Goal: Task Accomplishment & Management: Complete application form

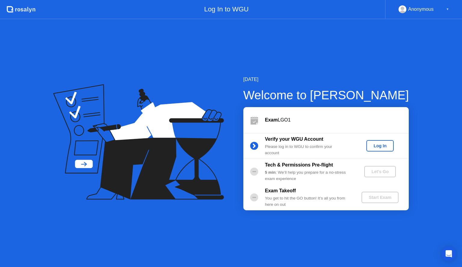
click at [381, 145] on div "Log In" at bounding box center [379, 146] width 23 height 5
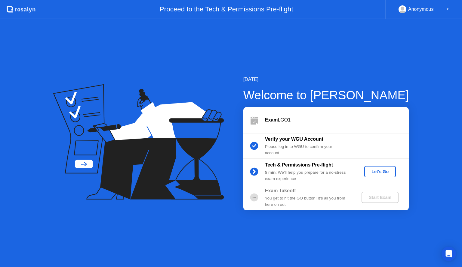
click at [379, 169] on div "Let's Go" at bounding box center [379, 171] width 27 height 5
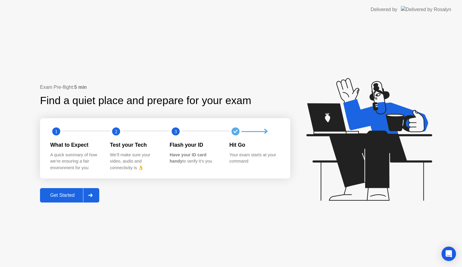
click at [66, 195] on div "Get Started" at bounding box center [62, 195] width 41 height 5
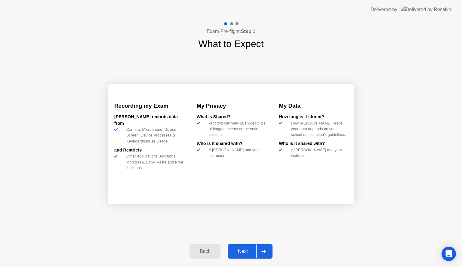
click at [240, 248] on button "Next" at bounding box center [249, 252] width 45 height 14
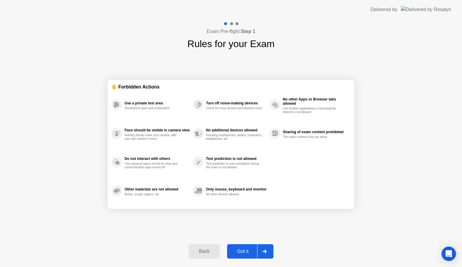
click at [249, 251] on div "Got it" at bounding box center [243, 251] width 28 height 5
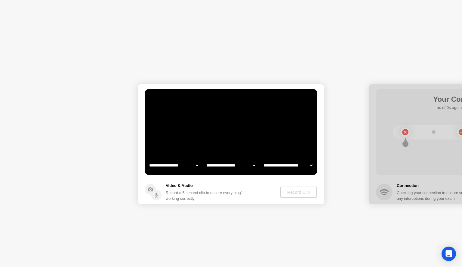
select select "**********"
select select "*******"
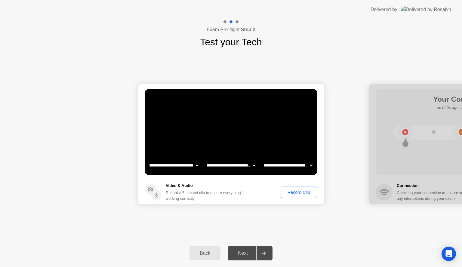
click at [296, 193] on div "Record Clip" at bounding box center [298, 192] width 32 height 5
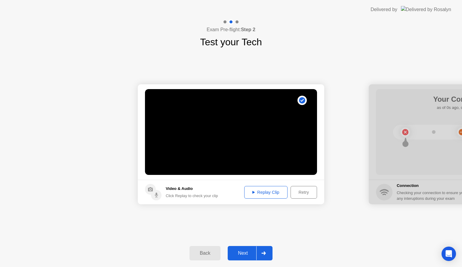
click at [281, 193] on div "Replay Clip" at bounding box center [265, 192] width 39 height 5
click at [244, 253] on div "Next" at bounding box center [242, 253] width 27 height 5
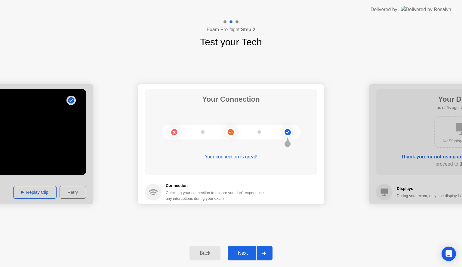
click at [244, 253] on div "Next" at bounding box center [242, 253] width 27 height 5
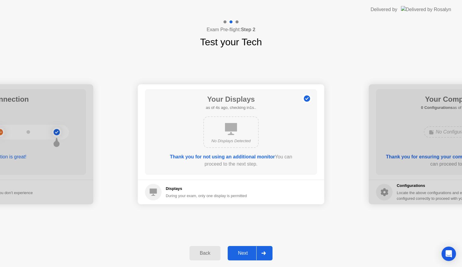
click at [243, 254] on div "Next" at bounding box center [242, 253] width 27 height 5
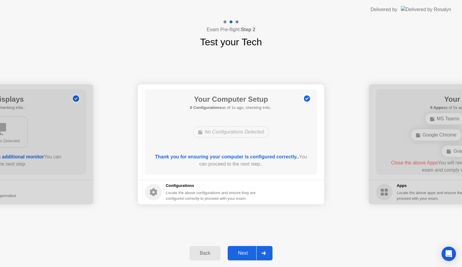
click at [236, 255] on div "Next" at bounding box center [242, 253] width 27 height 5
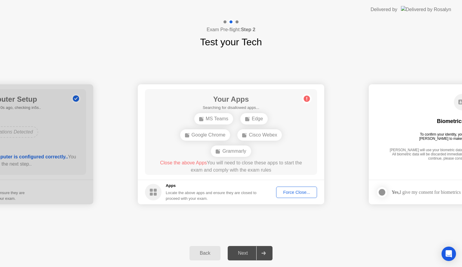
click at [294, 192] on div "Force Close..." at bounding box center [296, 192] width 37 height 5
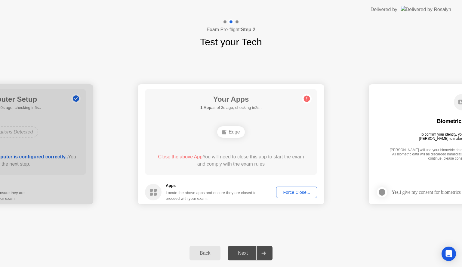
click at [111, 230] on div "**********" at bounding box center [231, 144] width 462 height 190
click at [292, 194] on div "Force Close..." at bounding box center [296, 192] width 37 height 5
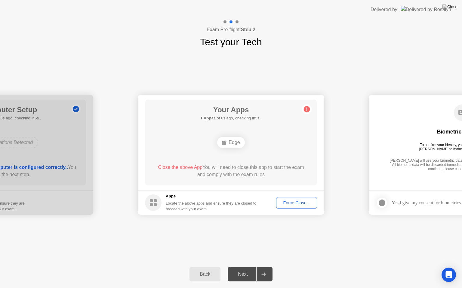
click at [461, 0] on header "Delivered by" at bounding box center [231, 9] width 462 height 19
click at [436, 8] on img at bounding box center [426, 9] width 50 height 7
click at [288, 204] on div "Force Close..." at bounding box center [296, 203] width 37 height 5
click at [235, 144] on div "Edge" at bounding box center [230, 142] width 27 height 11
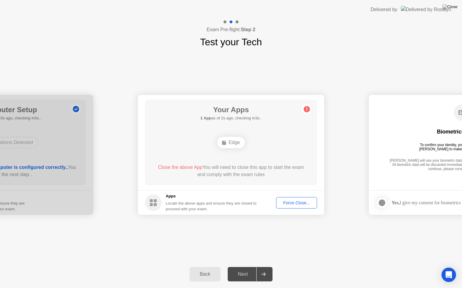
click at [285, 202] on div "Force Close..." at bounding box center [296, 203] width 37 height 5
click at [203, 267] on div "Back" at bounding box center [204, 274] width 27 height 5
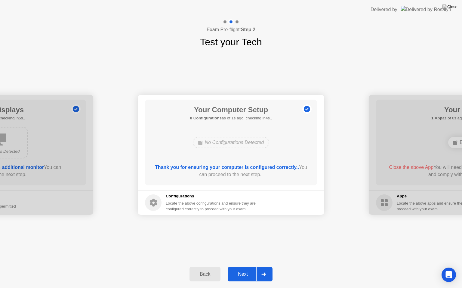
click at [247, 267] on div "Next" at bounding box center [242, 274] width 27 height 5
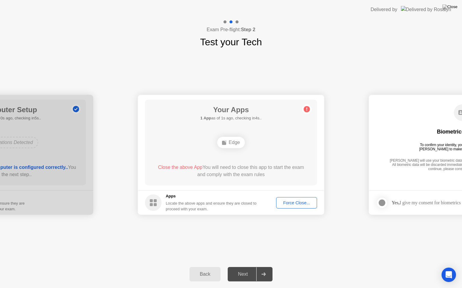
click at [308, 110] on circle at bounding box center [306, 109] width 6 height 6
click at [453, 8] on img at bounding box center [449, 7] width 15 height 5
click at [156, 203] on circle at bounding box center [153, 203] width 17 height 17
click at [233, 148] on div "Edge" at bounding box center [230, 142] width 27 height 11
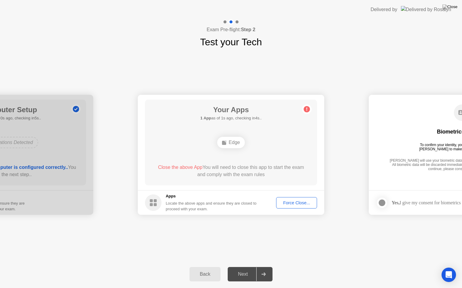
click at [435, 12] on img at bounding box center [426, 9] width 50 height 7
click at [436, 10] on img at bounding box center [426, 9] width 50 height 7
click at [439, 9] on img at bounding box center [426, 9] width 50 height 7
click at [443, 8] on img at bounding box center [426, 9] width 50 height 7
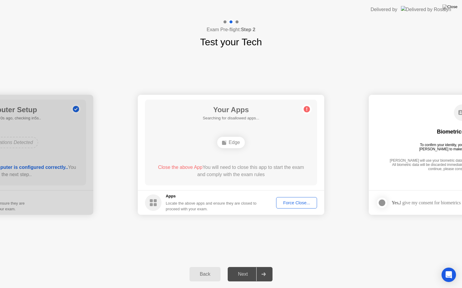
click at [447, 11] on img at bounding box center [426, 9] width 50 height 7
click at [449, 267] on div "Open Intercom Messenger" at bounding box center [448, 275] width 16 height 16
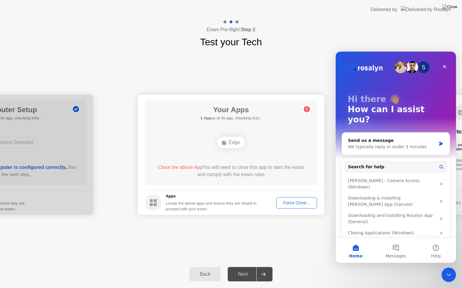
click at [449, 267] on div "Close Intercom Messenger" at bounding box center [448, 275] width 14 height 14
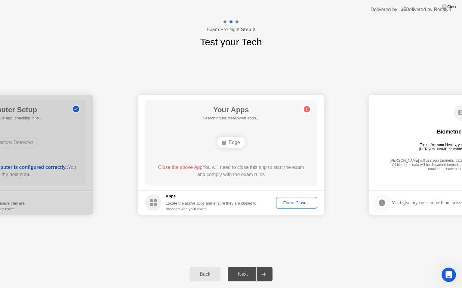
click at [197, 267] on div "Back" at bounding box center [204, 274] width 27 height 5
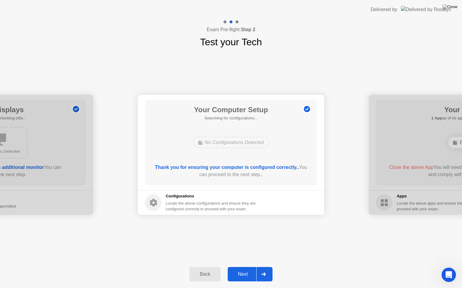
click at [197, 267] on div "Back" at bounding box center [204, 274] width 27 height 5
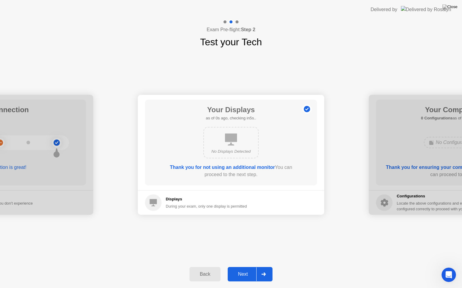
click at [197, 267] on div "Back" at bounding box center [204, 274] width 27 height 5
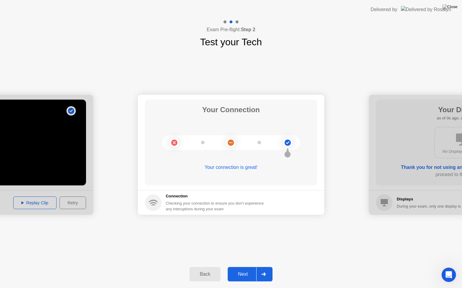
click at [197, 267] on div "Back" at bounding box center [204, 274] width 27 height 5
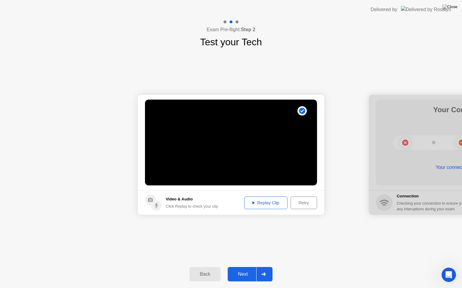
click at [264, 267] on icon at bounding box center [263, 275] width 4 height 4
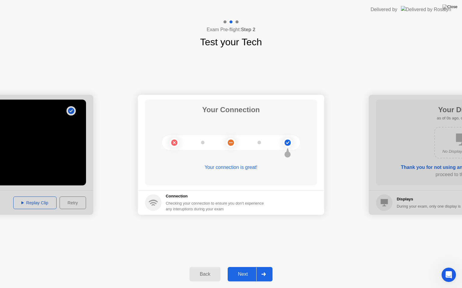
click at [264, 267] on icon at bounding box center [263, 275] width 4 height 4
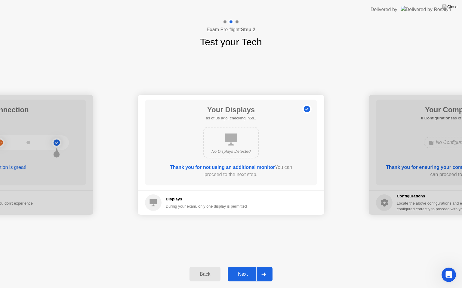
click at [264, 267] on icon at bounding box center [263, 275] width 4 height 4
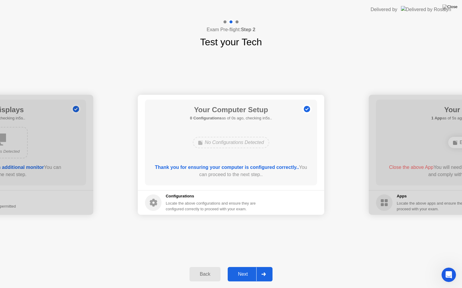
click at [264, 267] on icon at bounding box center [263, 275] width 4 height 4
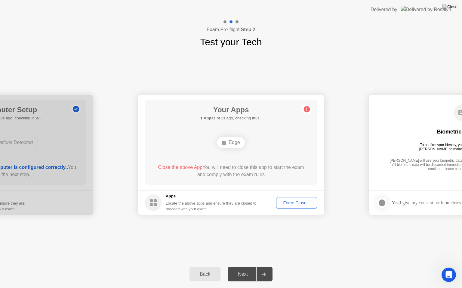
click at [258, 267] on div at bounding box center [263, 275] width 14 height 14
click at [302, 203] on div "Force Close..." at bounding box center [296, 203] width 37 height 5
click at [307, 110] on circle at bounding box center [306, 109] width 6 height 6
drag, startPoint x: 419, startPoint y: 0, endPoint x: 400, endPoint y: 72, distance: 74.5
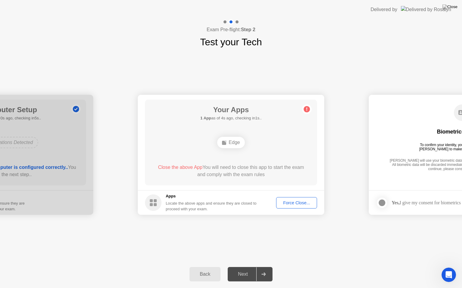
click at [400, 72] on app-layout-with-logo "**********" at bounding box center [231, 144] width 462 height 288
click at [395, 54] on div "**********" at bounding box center [231, 155] width 462 height 212
click at [435, 5] on div "Delivered by" at bounding box center [410, 9] width 81 height 19
click at [421, 9] on img at bounding box center [426, 9] width 50 height 7
click at [417, 10] on div "Delivered by" at bounding box center [410, 9] width 81 height 19
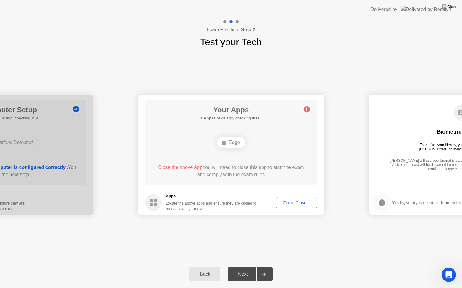
click at [202, 267] on div "Back" at bounding box center [204, 274] width 27 height 5
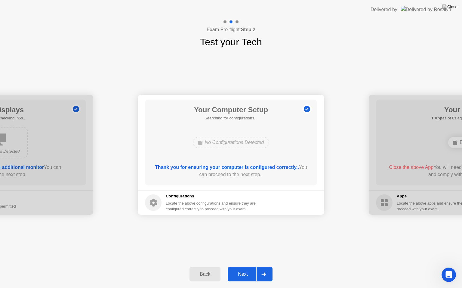
click at [236, 144] on div "No Configurations Detected" at bounding box center [231, 142] width 77 height 11
click at [146, 205] on circle at bounding box center [153, 203] width 17 height 17
click at [155, 204] on icon at bounding box center [154, 203] width 8 height 8
click at [237, 267] on div "Next" at bounding box center [242, 274] width 27 height 5
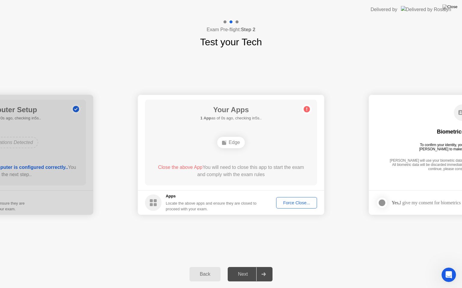
click at [199, 267] on button "Back" at bounding box center [204, 274] width 31 height 14
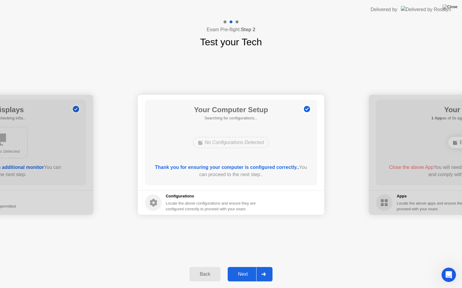
click at [200, 267] on div "Back" at bounding box center [204, 274] width 27 height 5
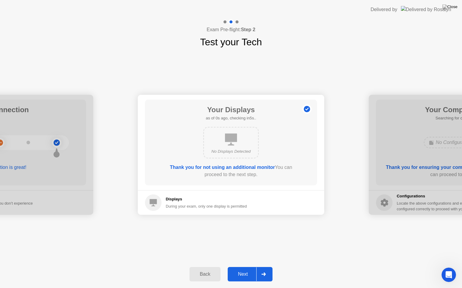
click at [200, 267] on div "Back" at bounding box center [204, 274] width 27 height 5
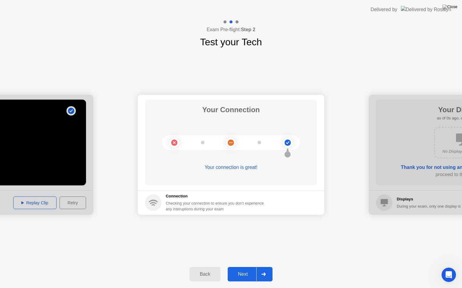
click at [200, 267] on div "Back" at bounding box center [204, 274] width 27 height 5
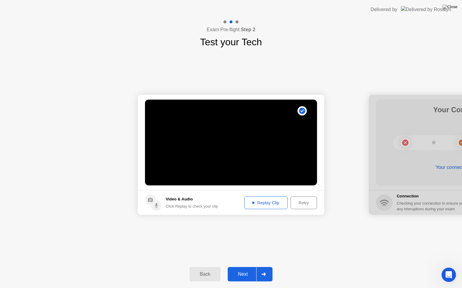
click at [200, 267] on div "Back" at bounding box center [204, 274] width 27 height 5
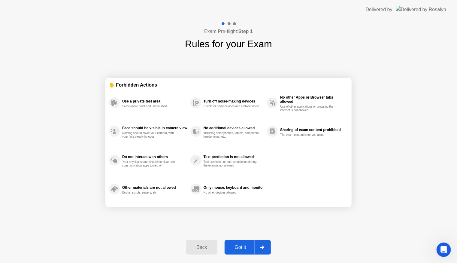
click at [245, 5] on header "Delivered by" at bounding box center [228, 9] width 457 height 19
drag, startPoint x: 273, startPoint y: 8, endPoint x: 239, endPoint y: -152, distance: 163.1
click at [239, 0] on html "Delivered by Exam Pre-flight: Step 1 Rules for your Exam ✋ Forbidden Actions Us…" at bounding box center [228, 131] width 457 height 263
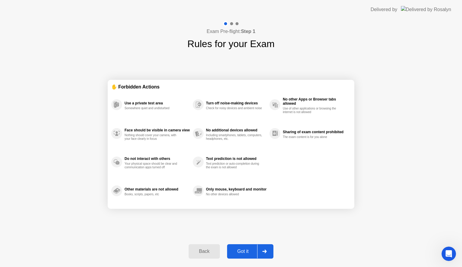
click at [247, 245] on button "Got it" at bounding box center [250, 252] width 46 height 14
select select "**********"
select select "*******"
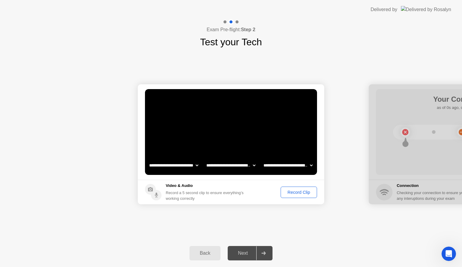
click at [303, 190] on div "Record Clip" at bounding box center [298, 192] width 32 height 5
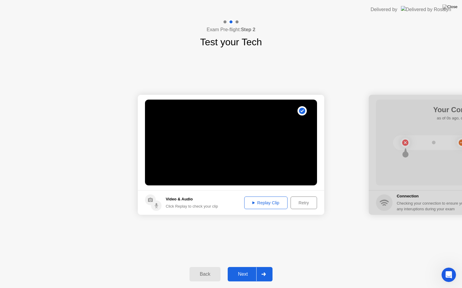
click at [260, 207] on button "Replay Clip" at bounding box center [265, 203] width 43 height 13
click at [308, 203] on div "Retry" at bounding box center [303, 203] width 22 height 5
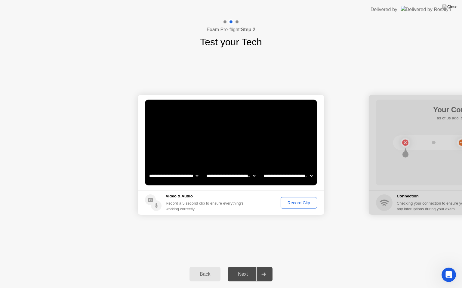
click at [300, 201] on div "Record Clip" at bounding box center [298, 203] width 32 height 5
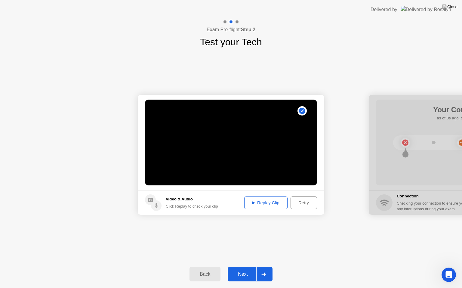
click at [268, 201] on div "Replay Clip" at bounding box center [265, 203] width 39 height 5
click at [244, 267] on div "Next" at bounding box center [242, 274] width 27 height 5
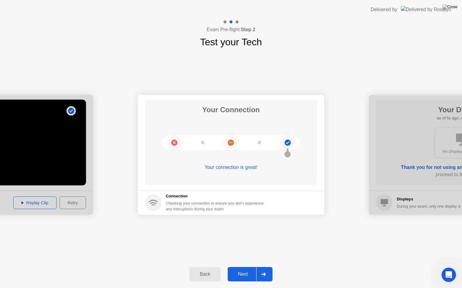
click at [249, 267] on div "Next" at bounding box center [242, 274] width 27 height 5
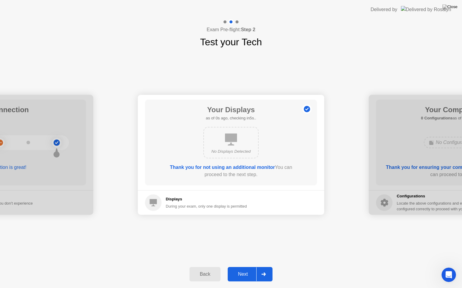
click at [249, 267] on div "Next" at bounding box center [242, 274] width 27 height 5
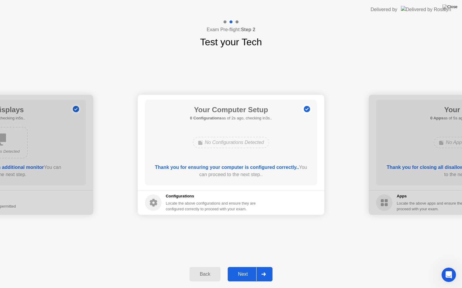
click at [249, 267] on div "Next" at bounding box center [242, 274] width 27 height 5
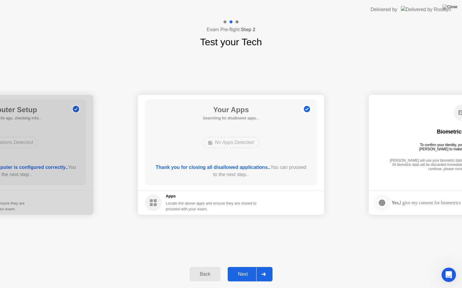
click at [249, 267] on div "Next" at bounding box center [242, 274] width 27 height 5
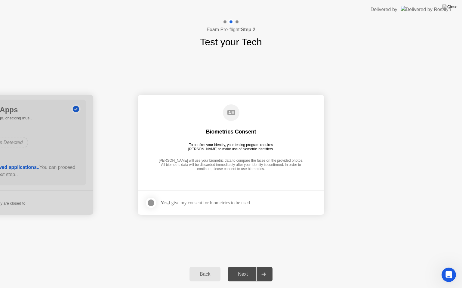
click at [151, 203] on div at bounding box center [150, 203] width 7 height 7
click at [248, 267] on div "Next" at bounding box center [242, 274] width 27 height 5
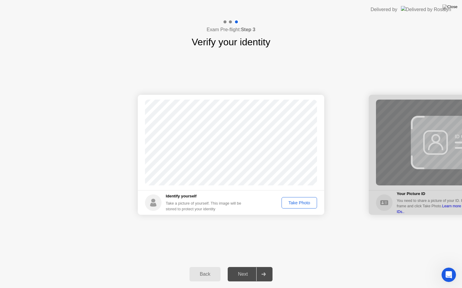
click at [297, 206] on div "Take Photo" at bounding box center [298, 203] width 31 height 5
click at [243, 267] on div "Next" at bounding box center [242, 274] width 27 height 5
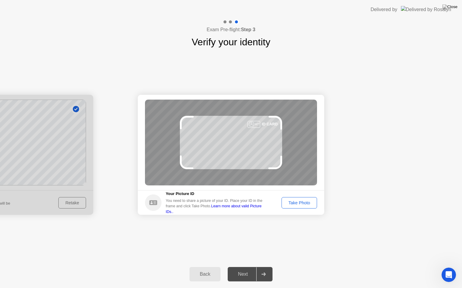
click at [300, 201] on div "Take Photo" at bounding box center [298, 203] width 31 height 5
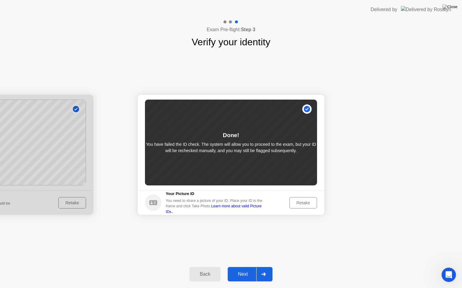
click at [302, 204] on div "Retake" at bounding box center [302, 203] width 23 height 5
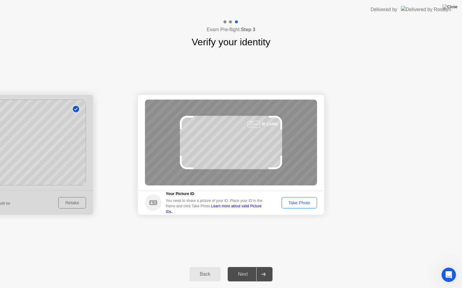
click at [302, 204] on div "Take Photo" at bounding box center [298, 203] width 31 height 5
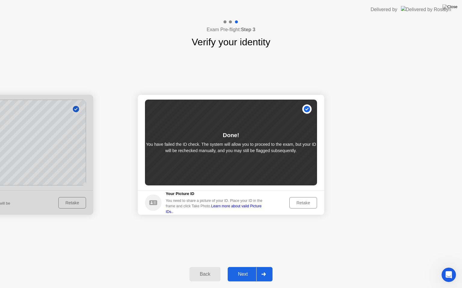
click at [244, 267] on div "Next" at bounding box center [242, 274] width 27 height 5
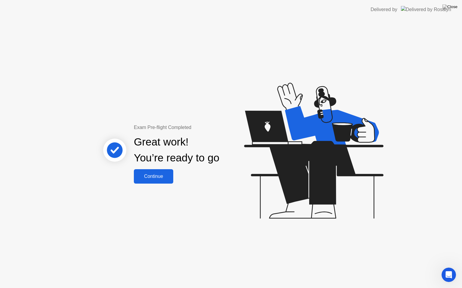
click at [157, 177] on div "Continue" at bounding box center [154, 176] width 36 height 5
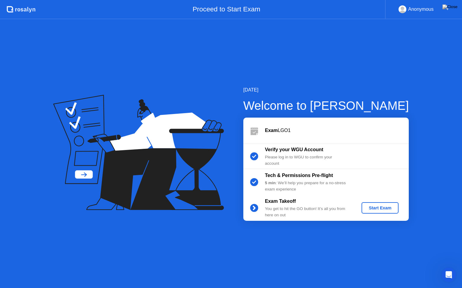
click at [389, 211] on div "Start Exam" at bounding box center [380, 208] width 32 height 5
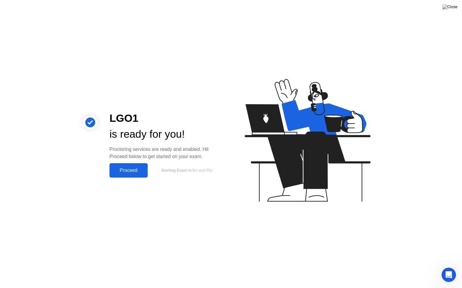
click at [127, 171] on div "Proceed" at bounding box center [128, 170] width 35 height 5
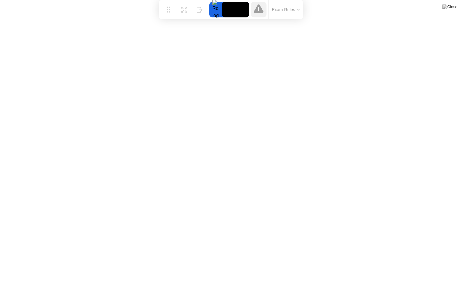
click at [294, 9] on button "Exam Rules" at bounding box center [286, 9] width 32 height 5
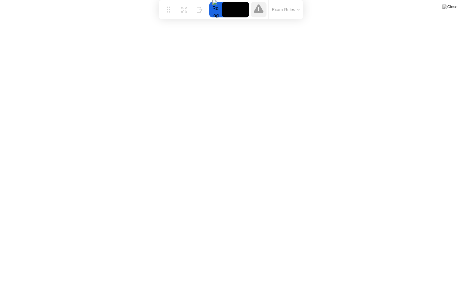
click at [287, 11] on button "Exam Rules" at bounding box center [286, 9] width 32 height 5
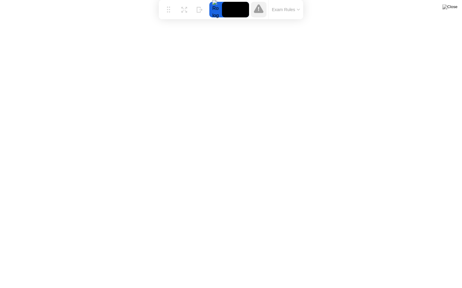
click at [294, 10] on button "Exam Rules" at bounding box center [286, 9] width 32 height 5
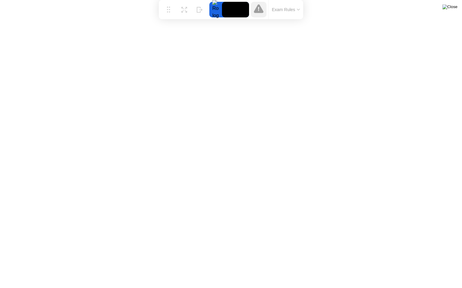
click at [455, 8] on img at bounding box center [449, 7] width 15 height 5
click at [279, 10] on button "Exam Rules" at bounding box center [286, 9] width 32 height 5
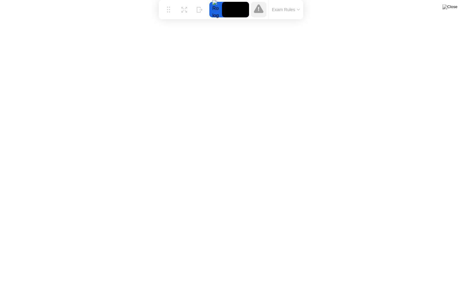
click at [236, 11] on video at bounding box center [235, 10] width 27 height 16
click at [214, 8] on div at bounding box center [215, 10] width 13 height 16
click at [260, 11] on icon at bounding box center [259, 8] width 10 height 9
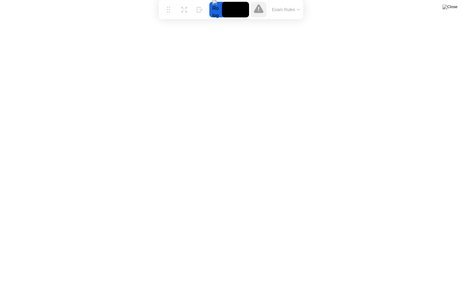
click at [260, 11] on icon at bounding box center [259, 8] width 10 height 9
click at [281, 12] on button "Exam Rules" at bounding box center [286, 9] width 32 height 5
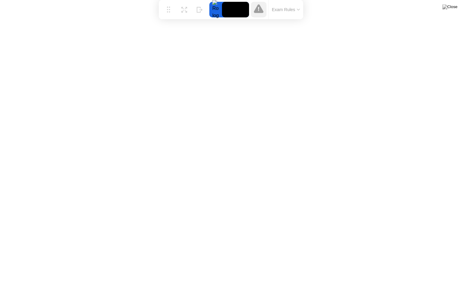
click at [285, 5] on div "Exam Rules" at bounding box center [285, 9] width 35 height 19
click at [288, 11] on button "Exam Rules" at bounding box center [286, 9] width 32 height 5
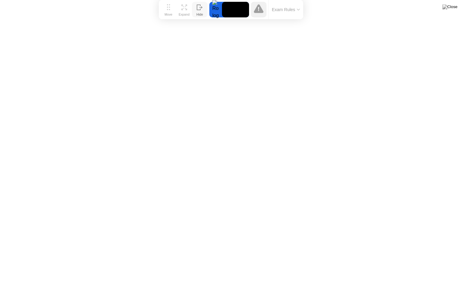
click at [199, 10] on icon at bounding box center [198, 7] width 3 height 5
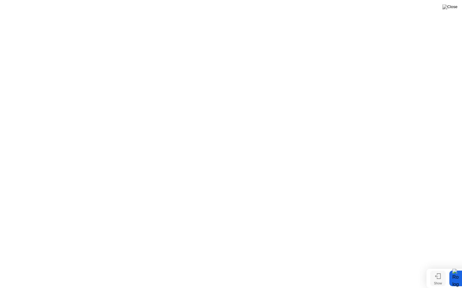
click at [453, 267] on div at bounding box center [455, 279] width 13 height 16
click at [439, 267] on div "Show" at bounding box center [438, 284] width 8 height 4
click at [257, 3] on div at bounding box center [259, 10] width 16 height 16
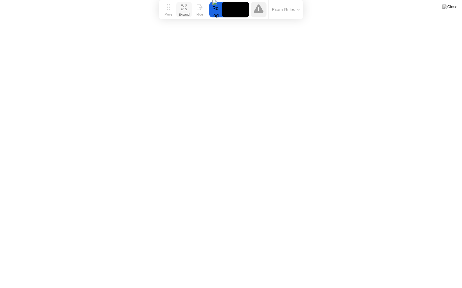
click at [184, 6] on icon at bounding box center [184, 8] width 6 height 6
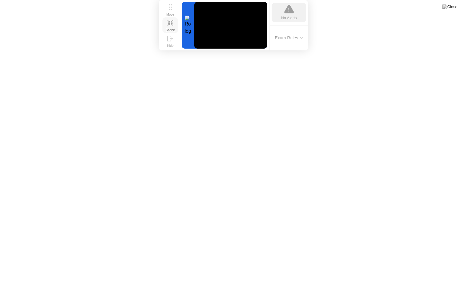
click at [172, 23] on icon at bounding box center [170, 23] width 6 height 6
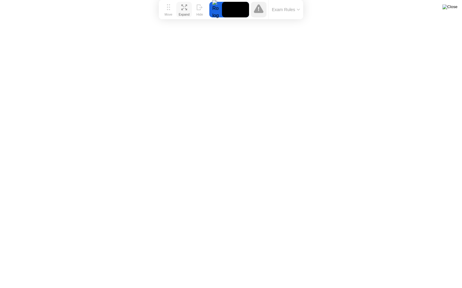
click at [454, 8] on img at bounding box center [449, 7] width 15 height 5
